Goal: Task Accomplishment & Management: Complete application form

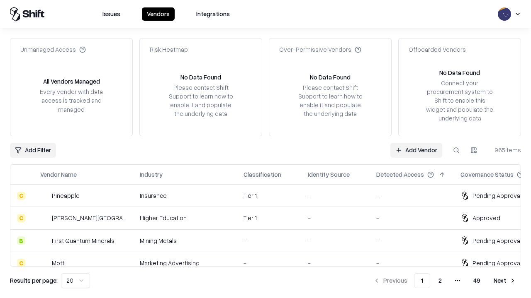
click at [416, 150] on link "Add Vendor" at bounding box center [416, 150] width 52 height 15
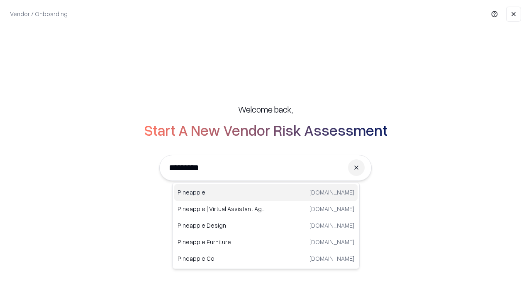
click at [266, 193] on div "Pineapple [DOMAIN_NAME]" at bounding box center [265, 192] width 183 height 17
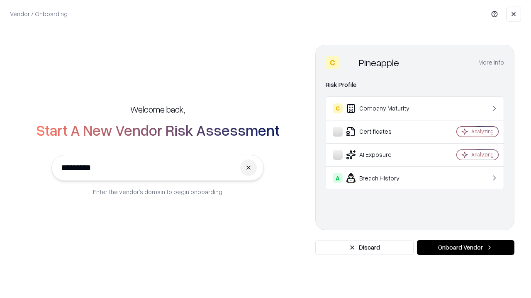
type input "*********"
click at [465, 248] on button "Onboard Vendor" at bounding box center [465, 247] width 97 height 15
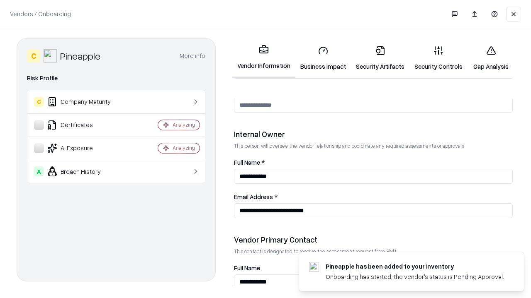
scroll to position [429, 0]
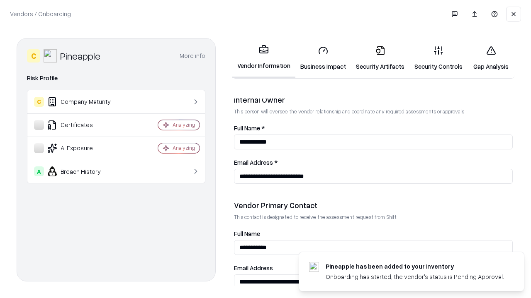
click at [380, 58] on link "Security Artifacts" at bounding box center [380, 58] width 58 height 39
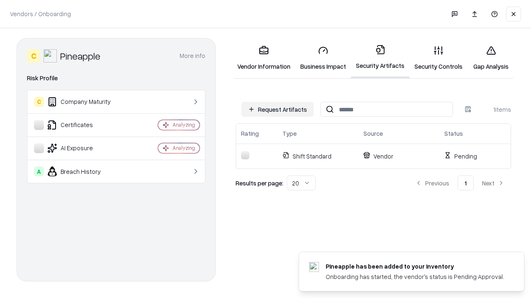
click at [277, 109] on button "Request Artifacts" at bounding box center [277, 109] width 72 height 15
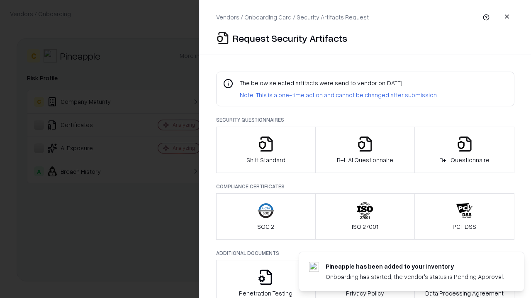
click at [464, 150] on icon "button" at bounding box center [464, 144] width 17 height 17
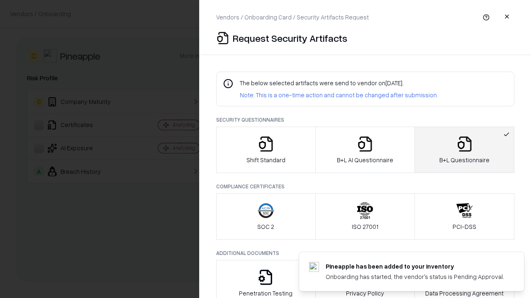
click at [364, 150] on icon "button" at bounding box center [364, 144] width 17 height 17
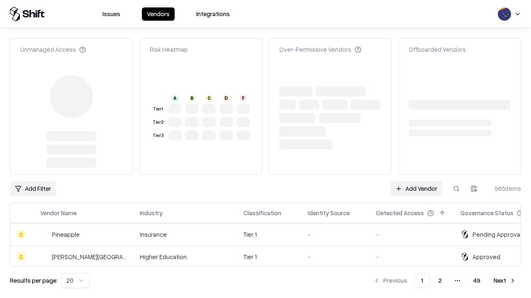
click at [416, 189] on link "Add Vendor" at bounding box center [416, 189] width 52 height 15
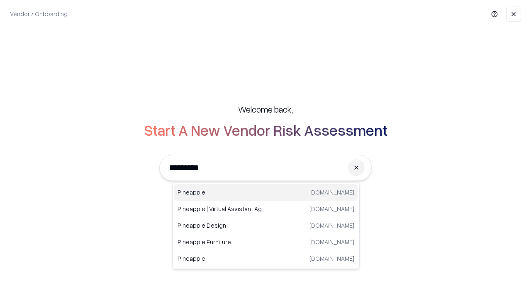
click at [266, 193] on div "Pineapple [DOMAIN_NAME]" at bounding box center [265, 192] width 183 height 17
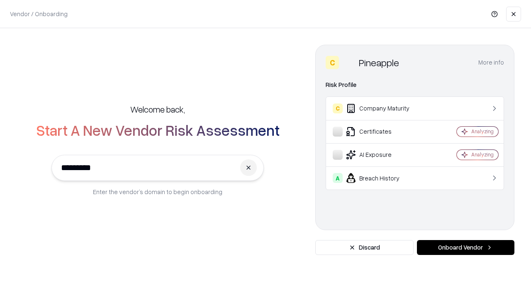
type input "*********"
click at [465, 248] on button "Onboard Vendor" at bounding box center [465, 247] width 97 height 15
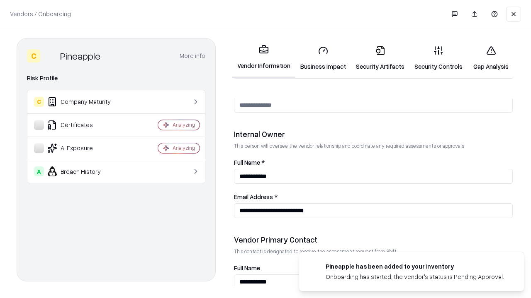
scroll to position [429, 0]
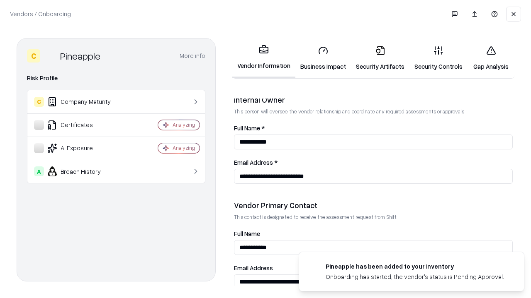
click at [490, 58] on link "Gap Analysis" at bounding box center [490, 58] width 47 height 39
